Goal: Information Seeking & Learning: Find contact information

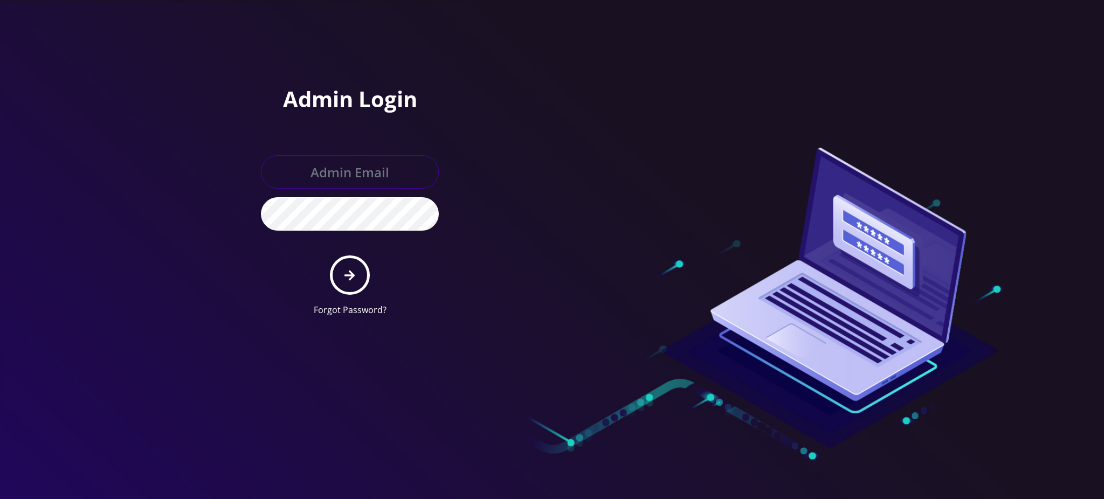
type input "[PERSON_NAME][EMAIL_ADDRESS][DOMAIN_NAME]"
click at [345, 279] on icon "submit" at bounding box center [349, 275] width 10 height 12
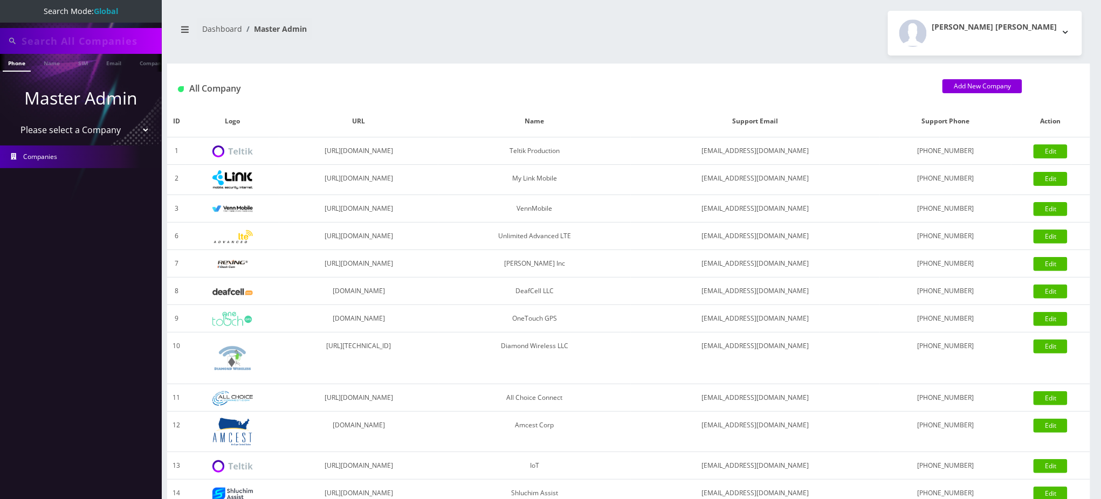
type input "9297376890"
click at [71, 40] on input "9297376890" at bounding box center [90, 41] width 137 height 20
click at [67, 41] on input "9297376890" at bounding box center [90, 41] width 137 height 20
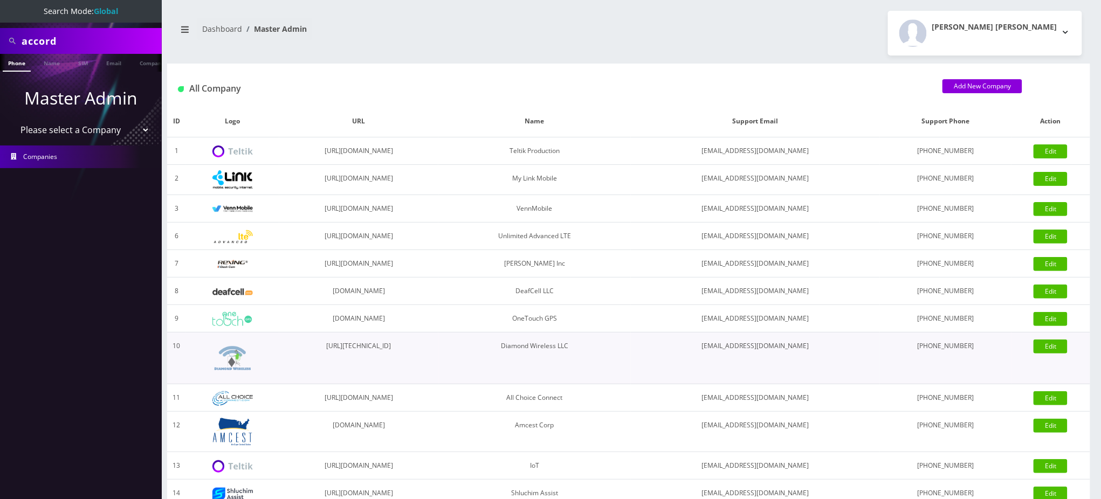
type input "accord"
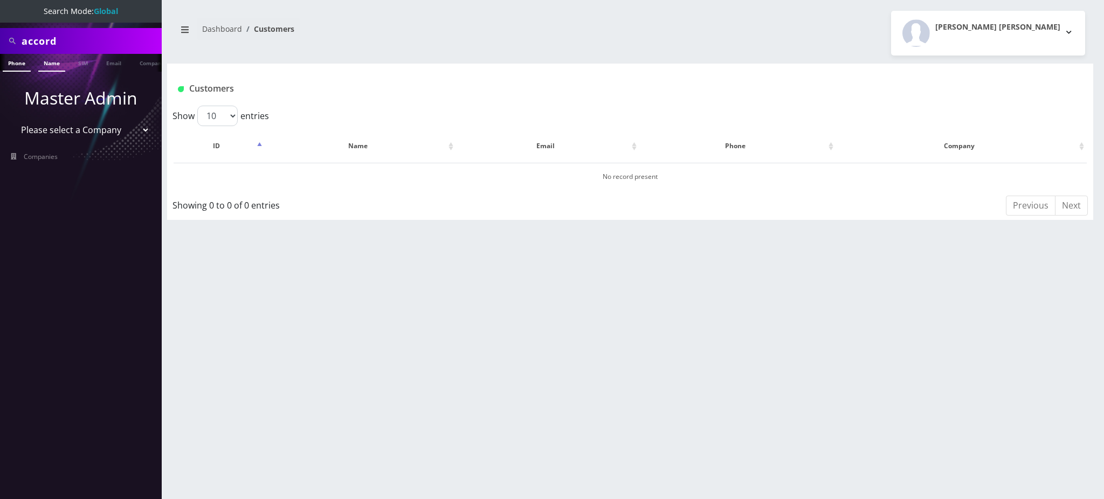
click at [56, 63] on link "Name" at bounding box center [51, 63] width 27 height 18
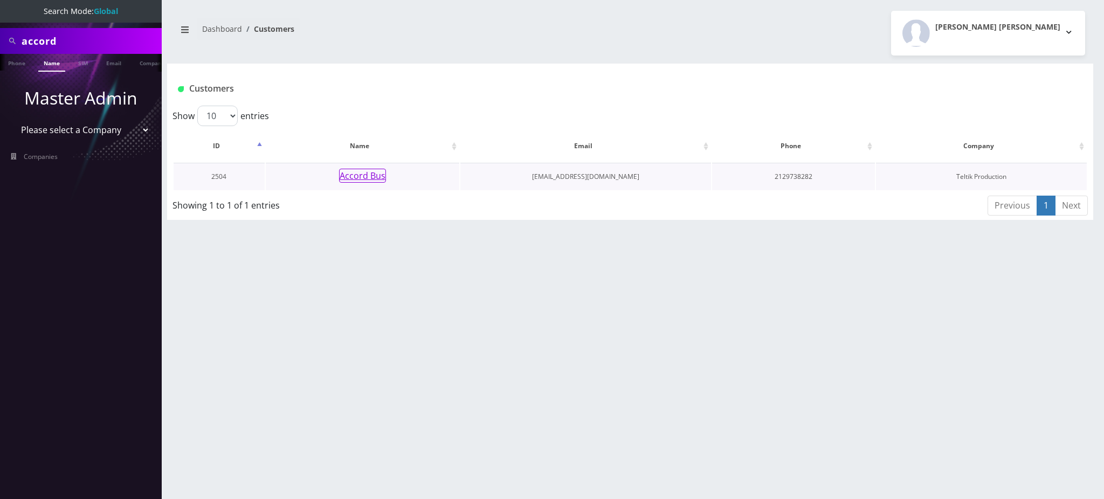
click at [359, 177] on button "Accord Bus" at bounding box center [362, 176] width 47 height 14
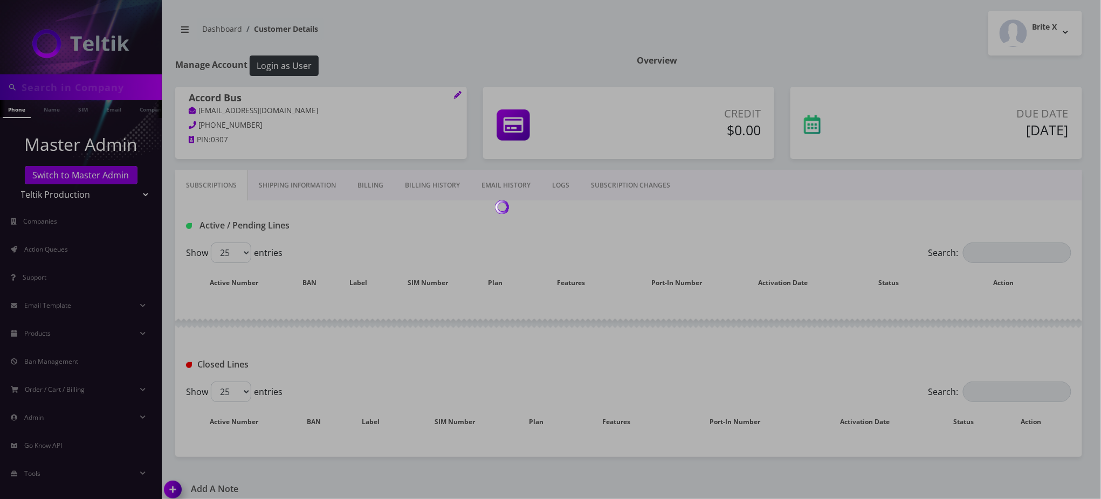
type input "accord"
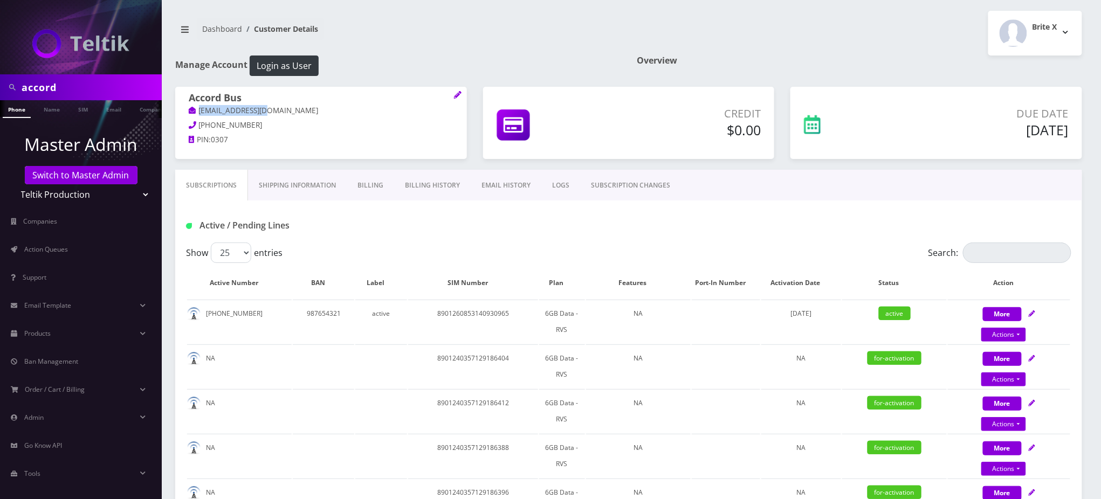
drag, startPoint x: 276, startPoint y: 112, endPoint x: 199, endPoint y: 117, distance: 77.8
click at [199, 117] on span "Accord Bus [EMAIL_ADDRESS][DOMAIN_NAME]" at bounding box center [321, 105] width 265 height 27
copy link "[EMAIL_ADDRESS][DOMAIN_NAME]"
click at [928, 74] on div "Overview" at bounding box center [858, 71] width 461 height 31
click at [505, 185] on link "EMAIL HISTORY" at bounding box center [506, 185] width 71 height 31
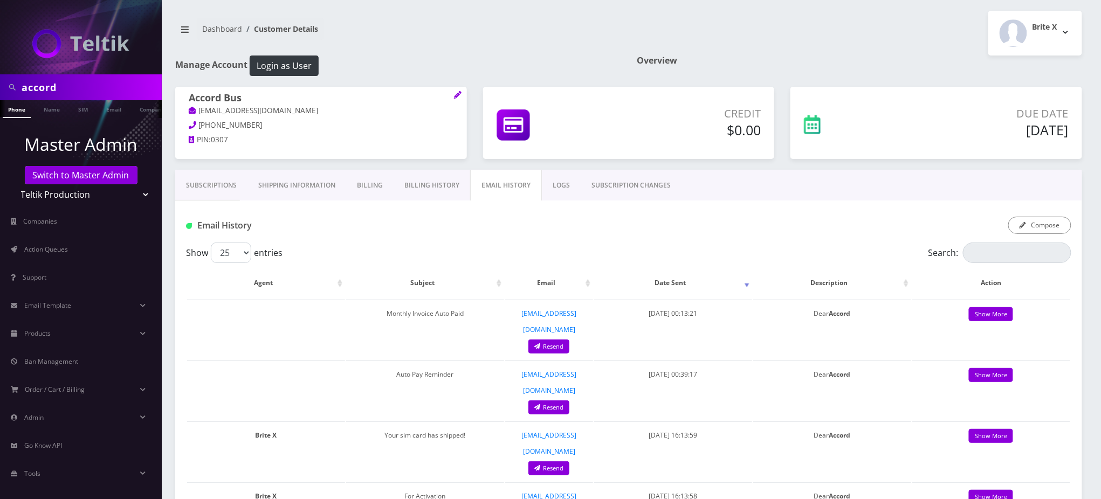
click at [537, 241] on div "Email History Compose" at bounding box center [628, 221] width 907 height 42
